Goal: Information Seeking & Learning: Learn about a topic

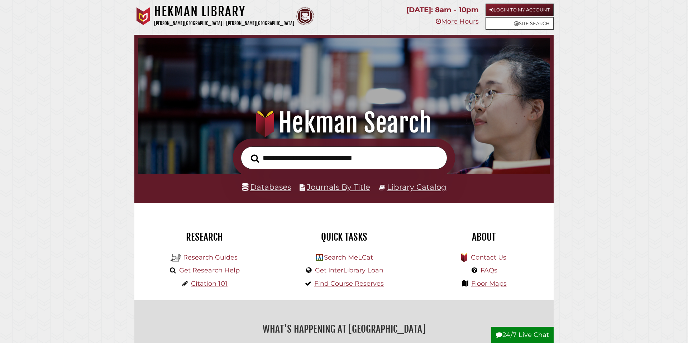
scroll to position [136, 409]
click at [312, 165] on input "text" at bounding box center [344, 158] width 206 height 23
type input "**********"
click at [247, 152] on button "Search" at bounding box center [254, 158] width 15 height 13
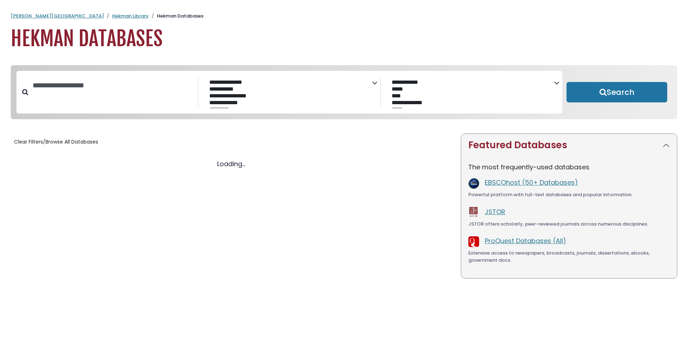
select select "Database Subject Filter"
select select "Database Vendors Filter"
select select "Database Subject Filter"
select select "Database Vendors Filter"
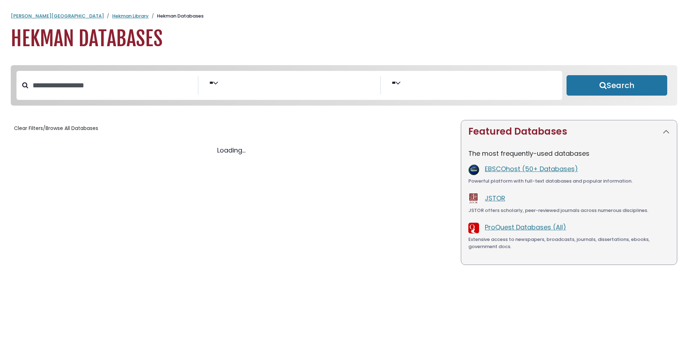
select select "Database Subject Filter"
select select "Database Vendors Filter"
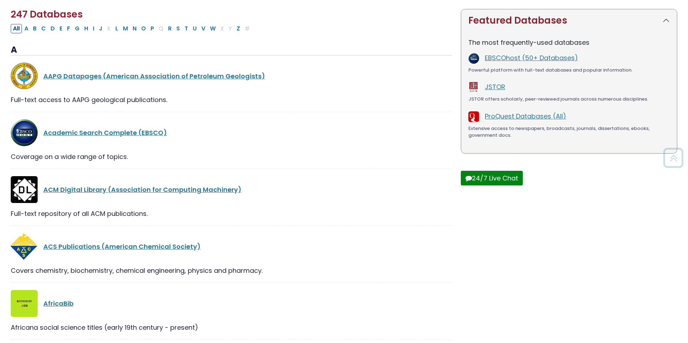
scroll to position [113, 0]
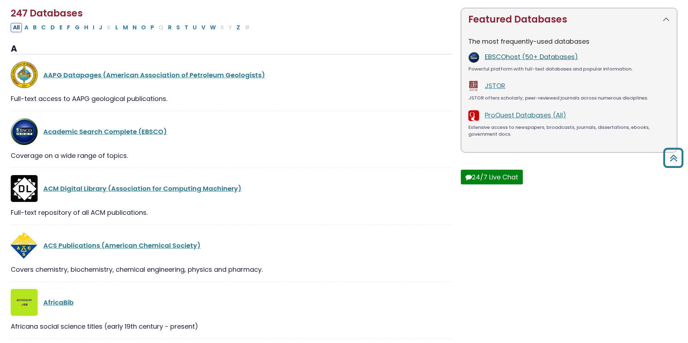
click at [499, 56] on link "EBSCOhost (50+ Databases)" at bounding box center [531, 56] width 93 height 9
